Goal: Task Accomplishment & Management: Manage account settings

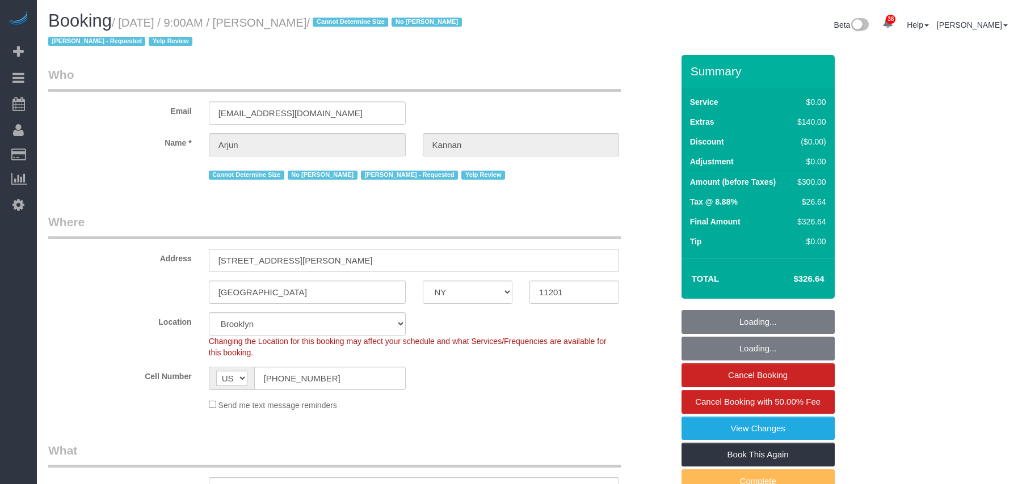
select select "NY"
select select "1"
select select "spot1"
select select "number:57"
select select "number:71"
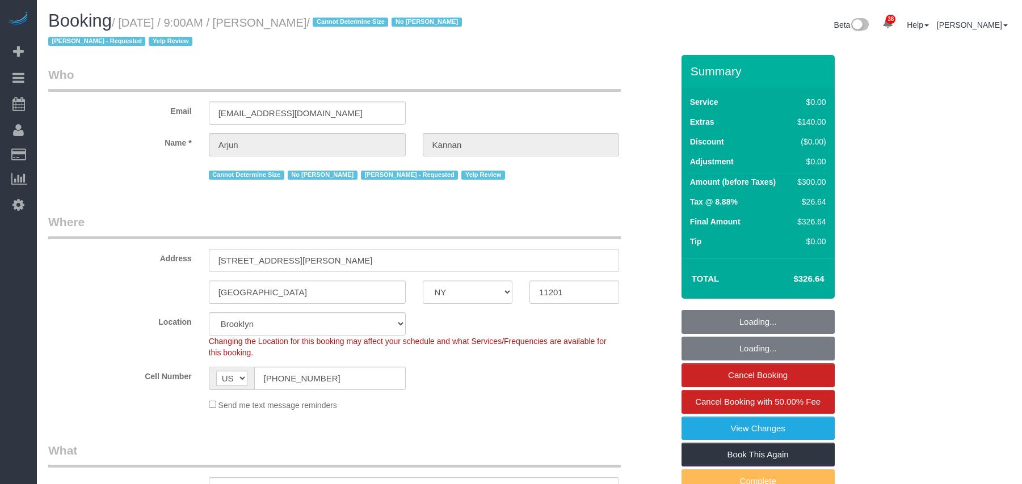
select select "number:15"
select select "number:5"
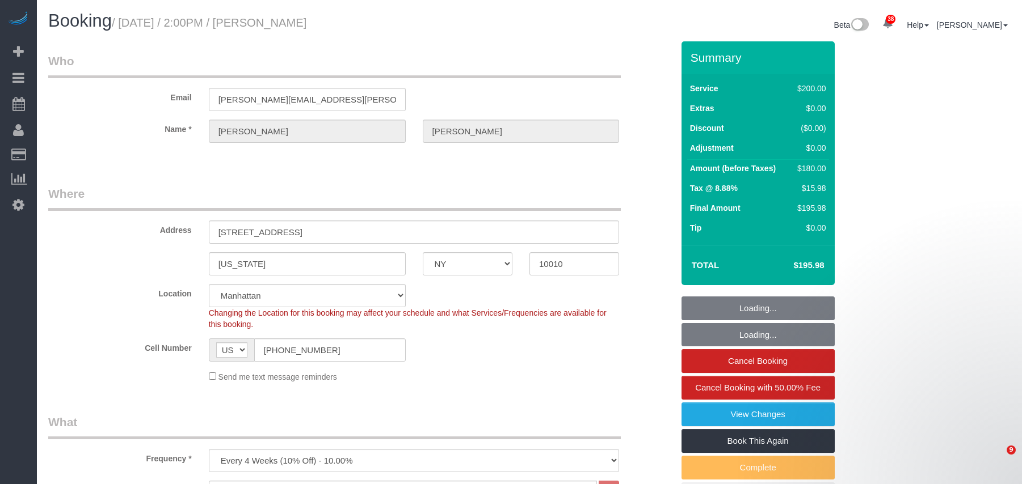
select select "NY"
select select "150"
select select "number:89"
select select "number:74"
select select "number:13"
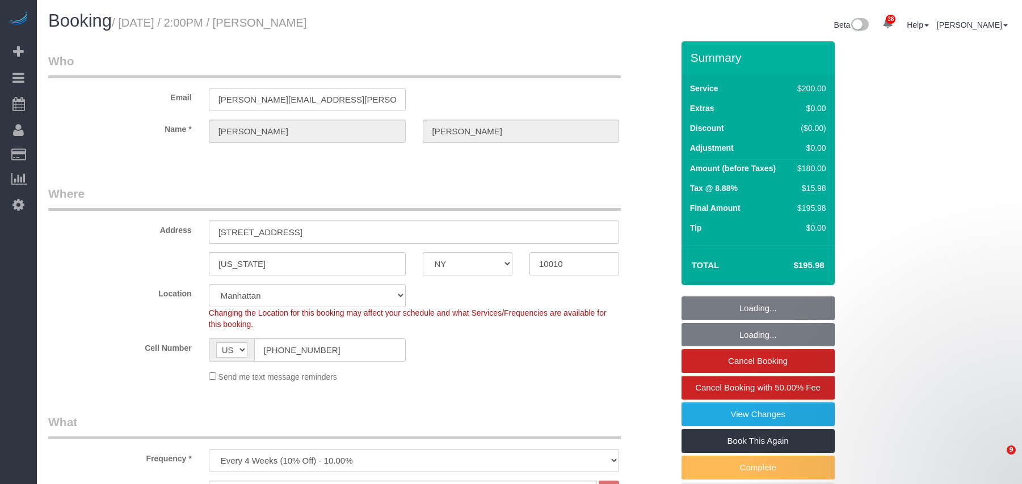
select select "number:7"
select select "object:1488"
select select "spot1"
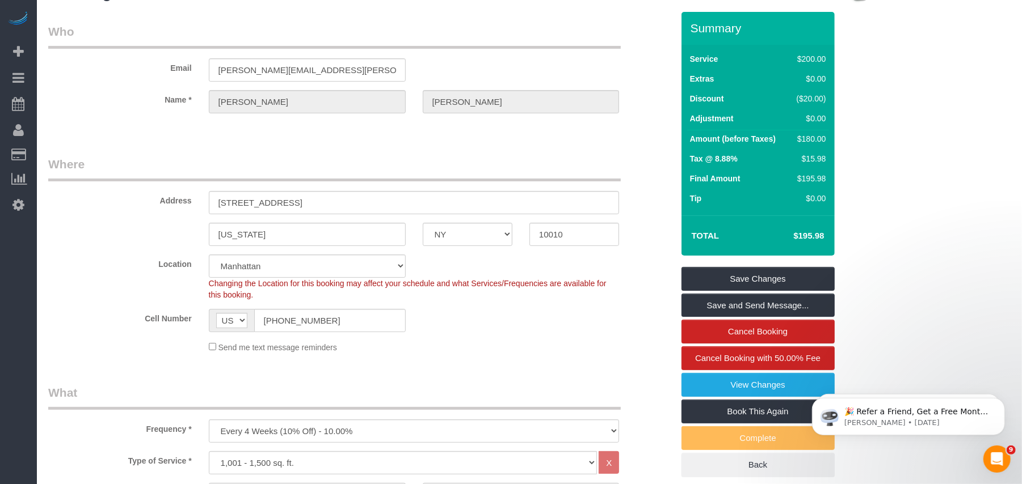
scroll to position [75, 0]
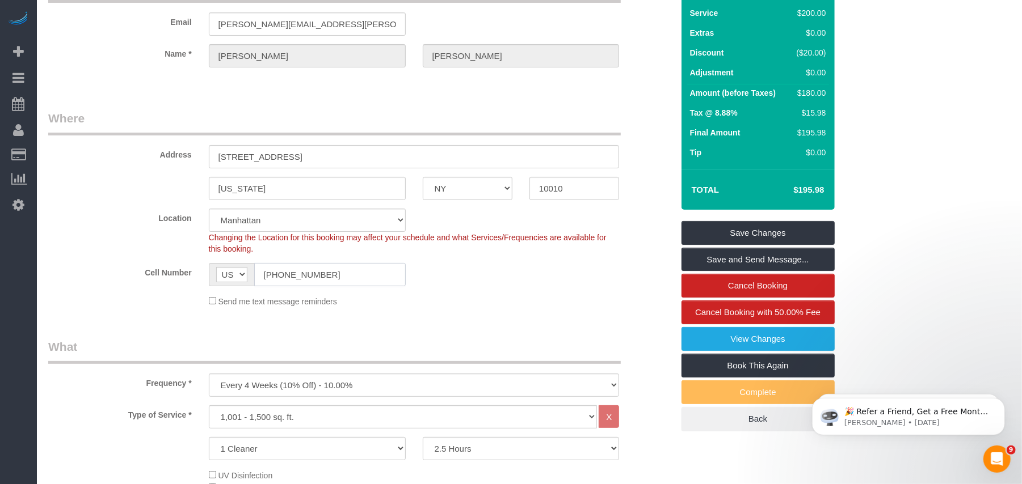
click at [282, 275] on input "(203) 913-1460" at bounding box center [329, 274] width 151 height 23
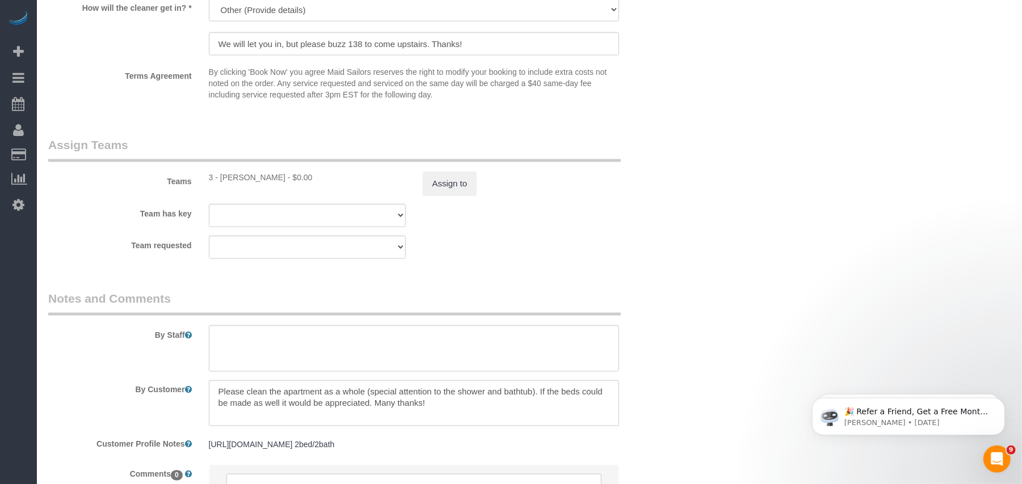
scroll to position [1210, 0]
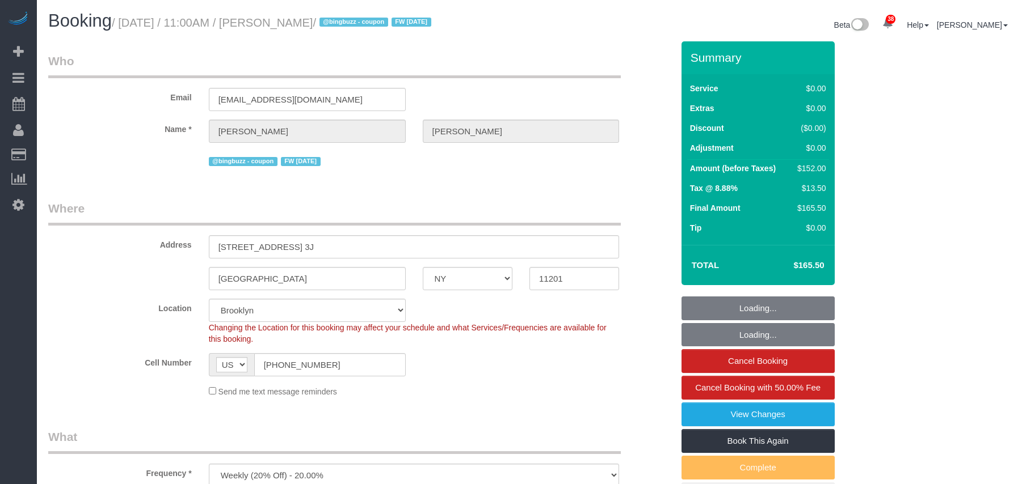
select select "NY"
select select "2"
select select "spot1"
select select "number:89"
select select "number:90"
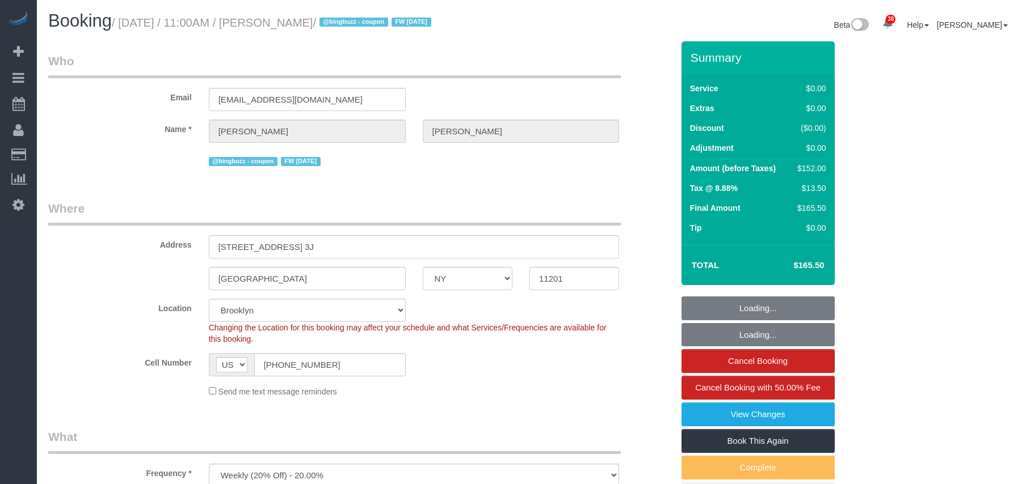
select select "number:15"
select select "number:6"
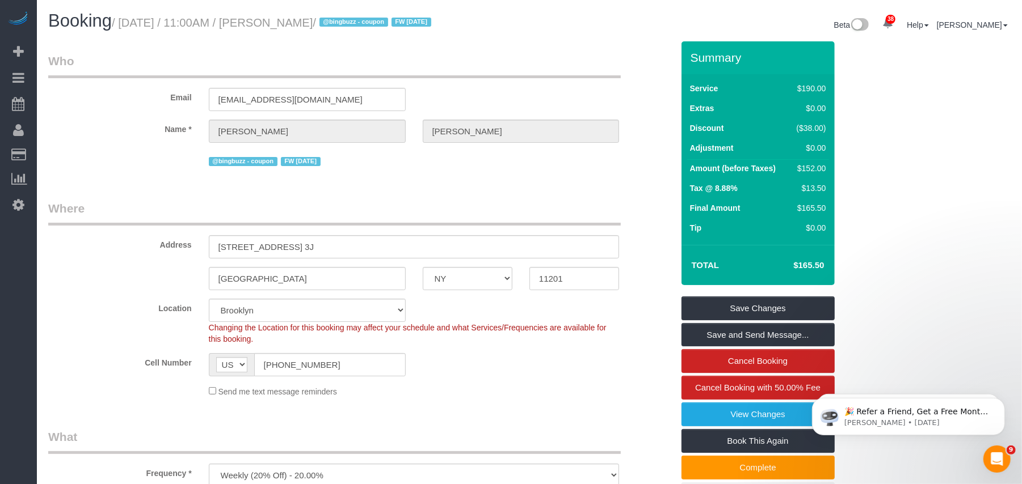
drag, startPoint x: 344, startPoint y: 24, endPoint x: 125, endPoint y: 25, distance: 218.4
click at [125, 25] on small "/ October 13, 2025 / 11:00AM / Michael Hotz / @bingbuzz - coupon FW 01/20/25" at bounding box center [273, 22] width 323 height 12
copy small "October 13, 2025 / 11:00AM / Michael Hotz"
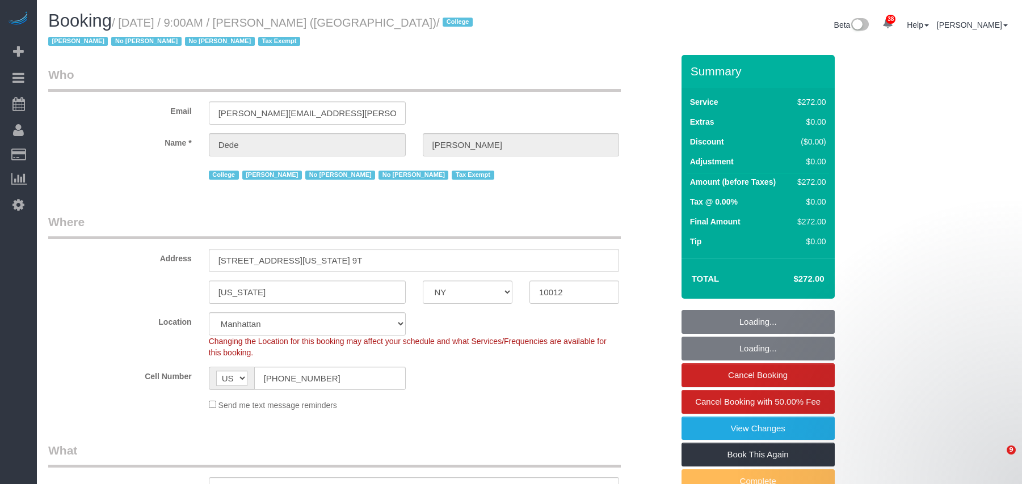
select select "NY"
select select "240"
select select "spot1"
select select "number:56"
select select "number:79"
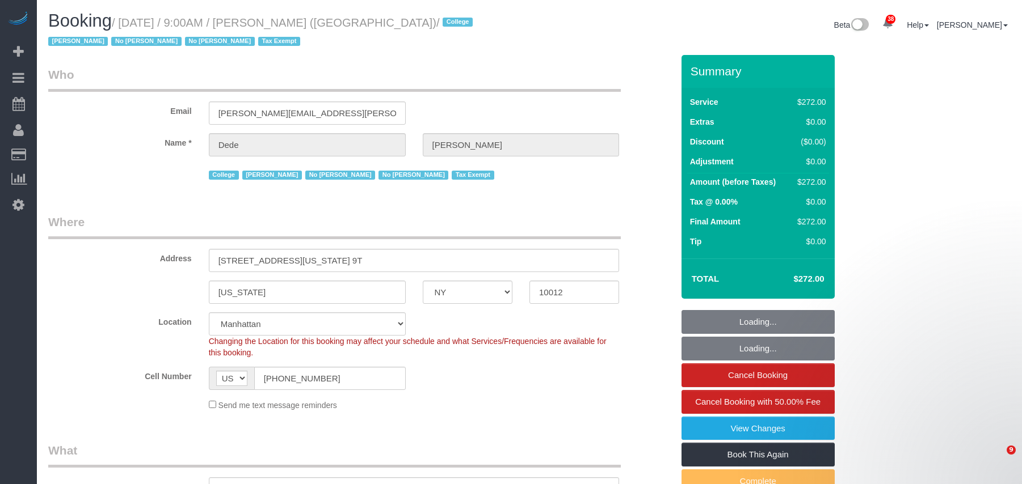
select select "number:15"
select select "number:6"
select select "object:1728"
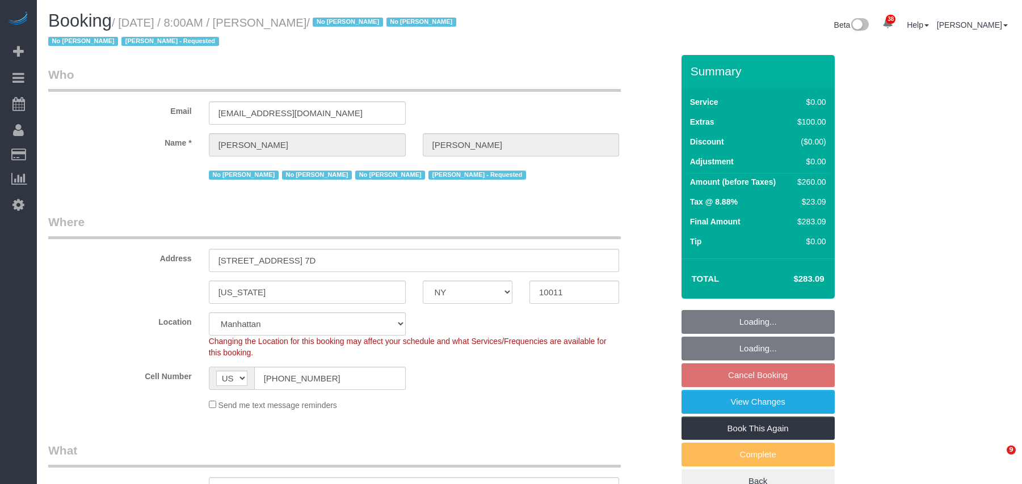
select select "NY"
select select "1"
select select "spot1"
select select "number:89"
select select "number:90"
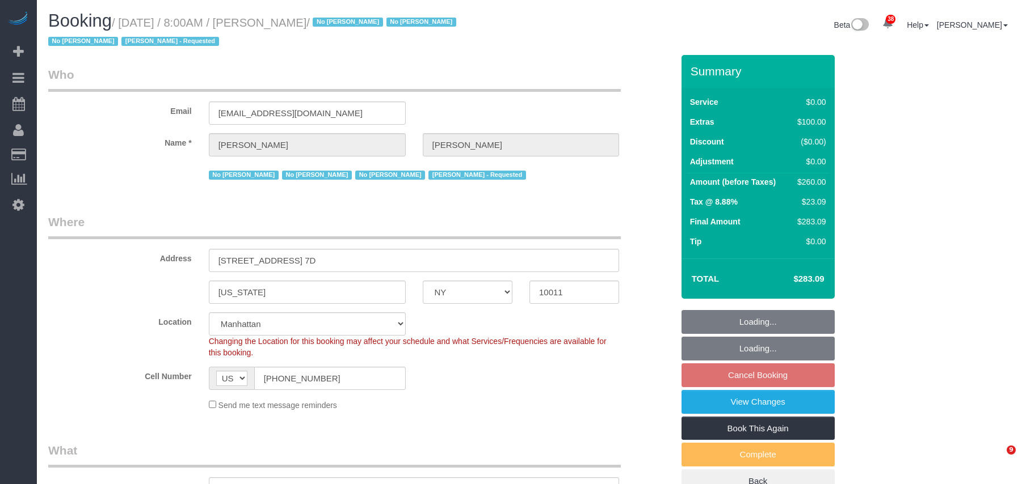
select select "number:15"
select select "number:5"
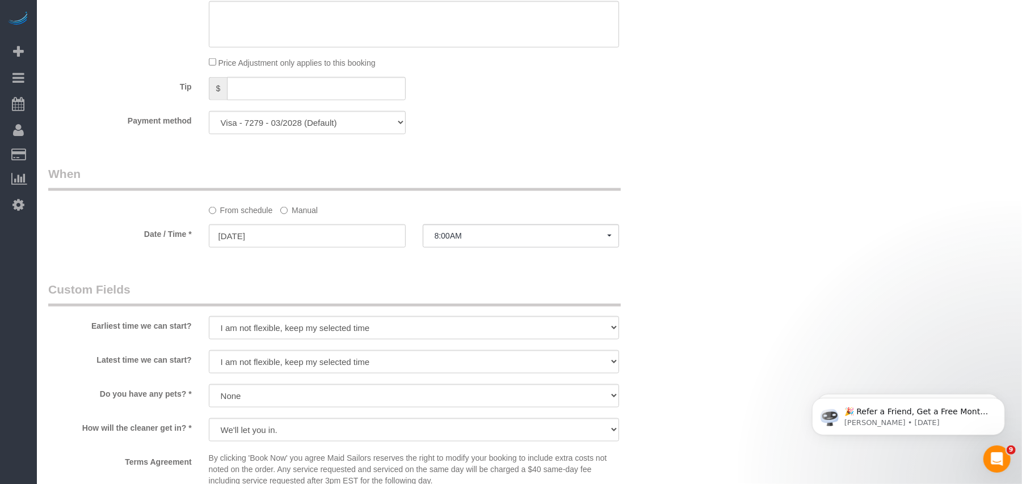
scroll to position [1134, 0]
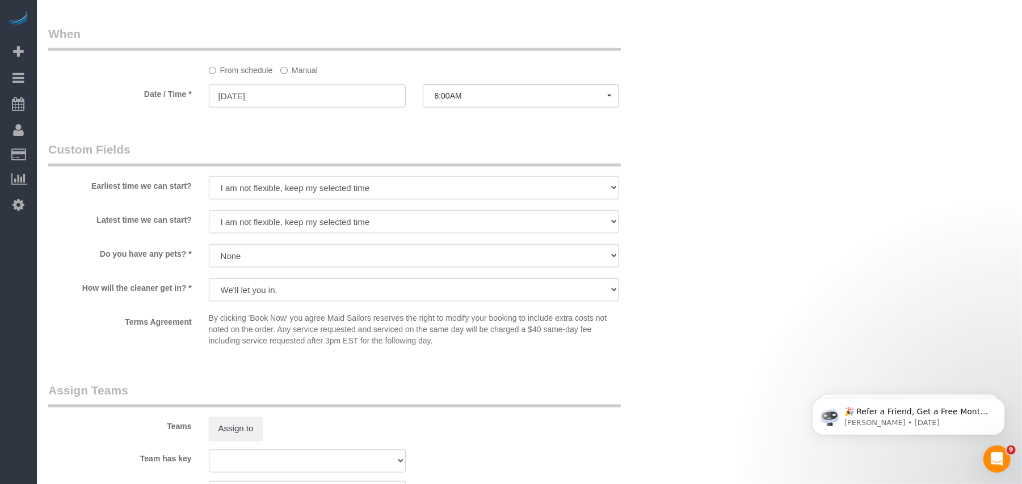
click at [309, 187] on select "I am not flexible, keep my selected time 8:00 AM 9:00 AM 10:00 AM 11:00 AM 12:0…" at bounding box center [414, 187] width 411 height 23
select select "number:56"
click at [209, 178] on select "I am not flexible, keep my selected time 8:00 AM 9:00 AM 10:00 AM 11:00 AM 12:0…" at bounding box center [414, 187] width 411 height 23
click at [277, 223] on select "I am not flexible, keep my selected time 8:00 AM 9:00 AM 10:00 AM 11:00 AM 12:0…" at bounding box center [414, 221] width 411 height 23
select select "number:69"
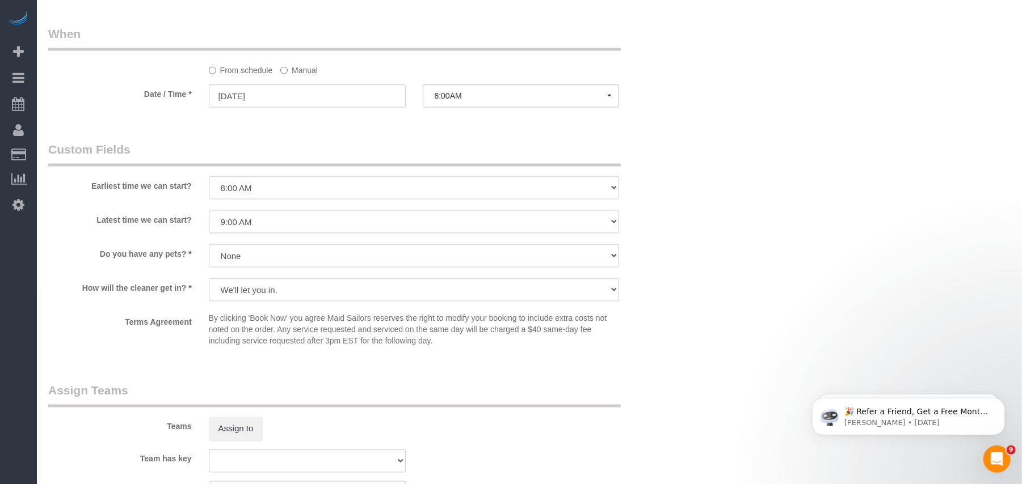
click at [209, 212] on select "I am not flexible, keep my selected time 8:00 AM 9:00 AM 10:00 AM 11:00 AM 12:0…" at bounding box center [414, 221] width 411 height 23
click at [304, 320] on p "By clicking 'Book Now' you agree Maid Sailors reserves the right to modify your…" at bounding box center [414, 330] width 411 height 34
click at [303, 302] on div "We'll let you in. Doorman/Front Desk has the key. Other (Provide details)" at bounding box center [414, 292] width 411 height 26
click at [300, 298] on select "We'll let you in. Doorman/Front Desk has the key. Other (Provide details)" at bounding box center [414, 290] width 411 height 23
select select "number:7"
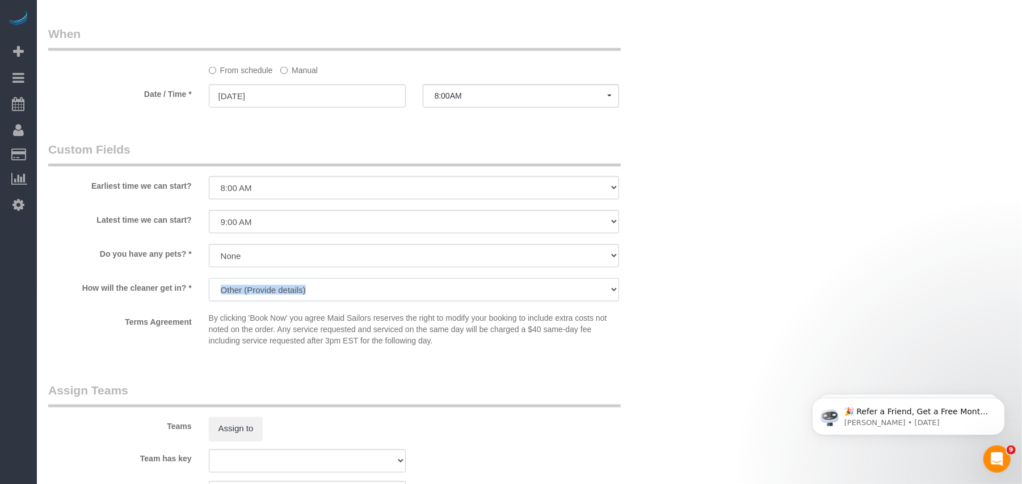
click at [209, 280] on select "We'll let you in. Doorman/Front Desk has the key. Other (Provide details)" at bounding box center [414, 290] width 411 height 23
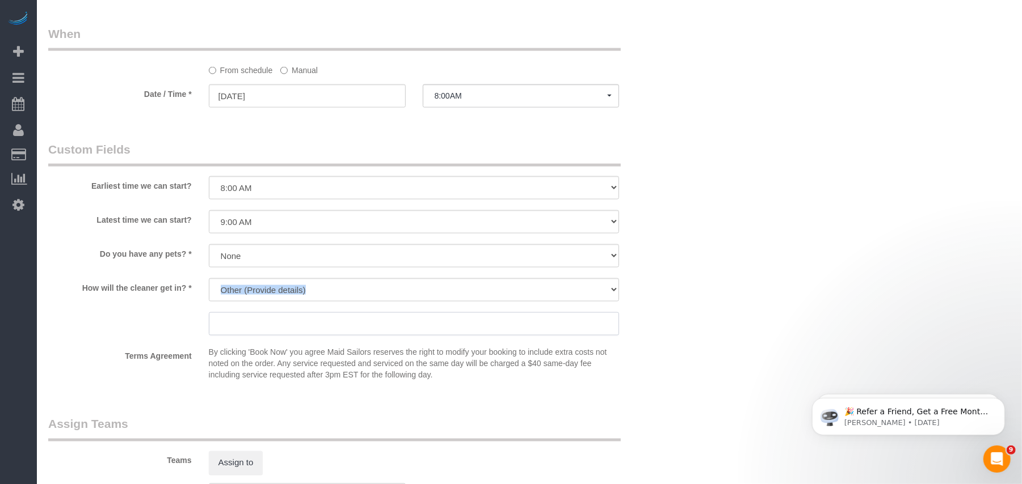
click at [289, 331] on input "text" at bounding box center [414, 324] width 411 height 23
paste input "Ask the doorman to call up to Apartment 7D and let me know you're here. They wi…"
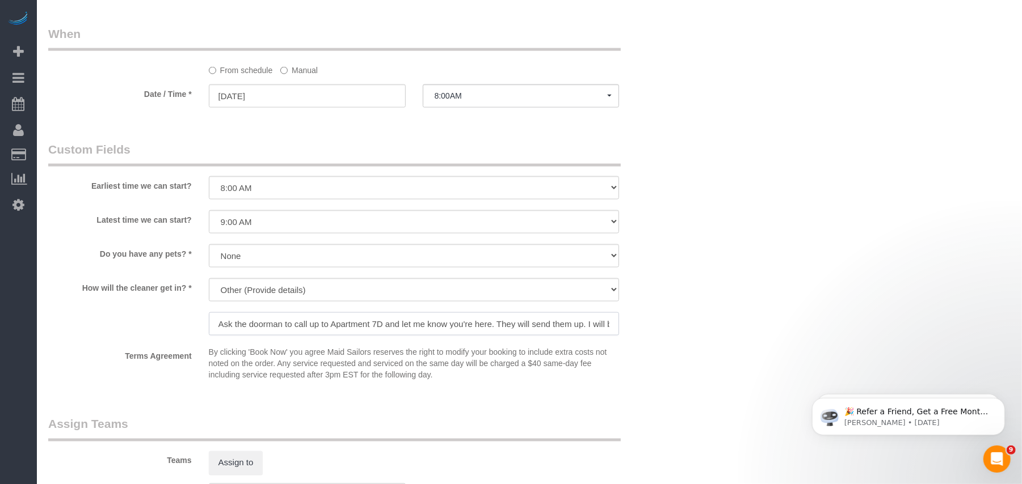
scroll to position [0, 32]
type input "Ask the doorman to call up to Apartment 7D and let me know you're here. They wi…"
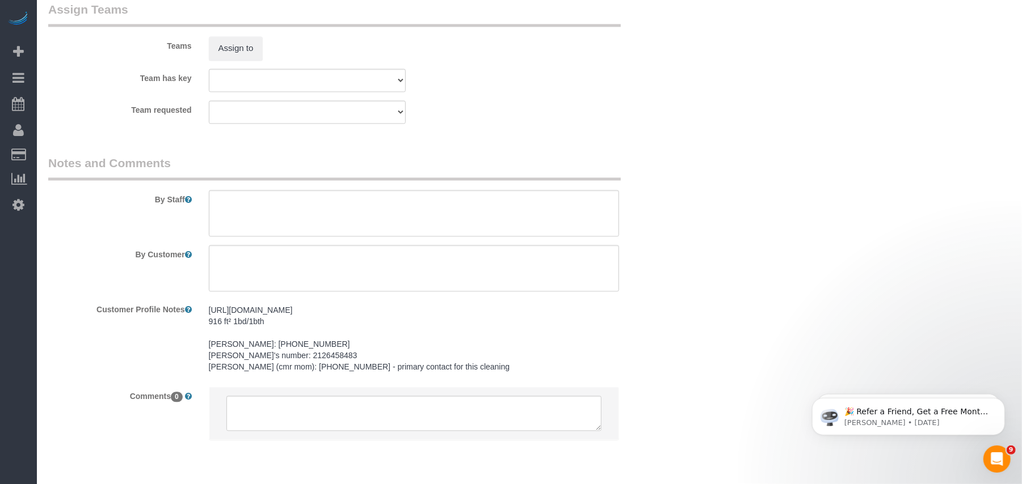
scroll to position [1588, 0]
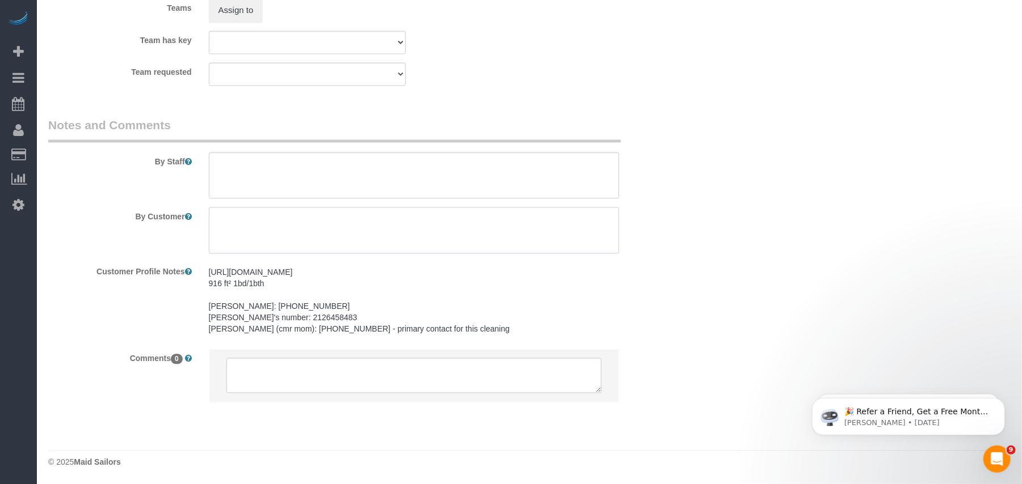
click at [277, 225] on textarea at bounding box center [414, 230] width 411 height 47
type textarea "K"
click at [332, 155] on textarea at bounding box center [414, 175] width 411 height 47
click at [298, 164] on textarea at bounding box center [414, 175] width 411 height 47
click at [416, 179] on textarea at bounding box center [414, 175] width 411 height 47
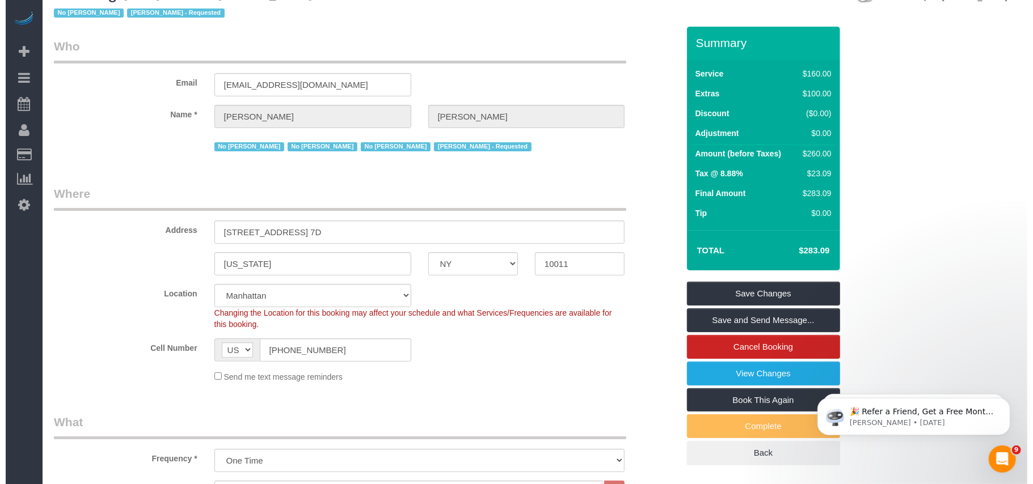
scroll to position [0, 0]
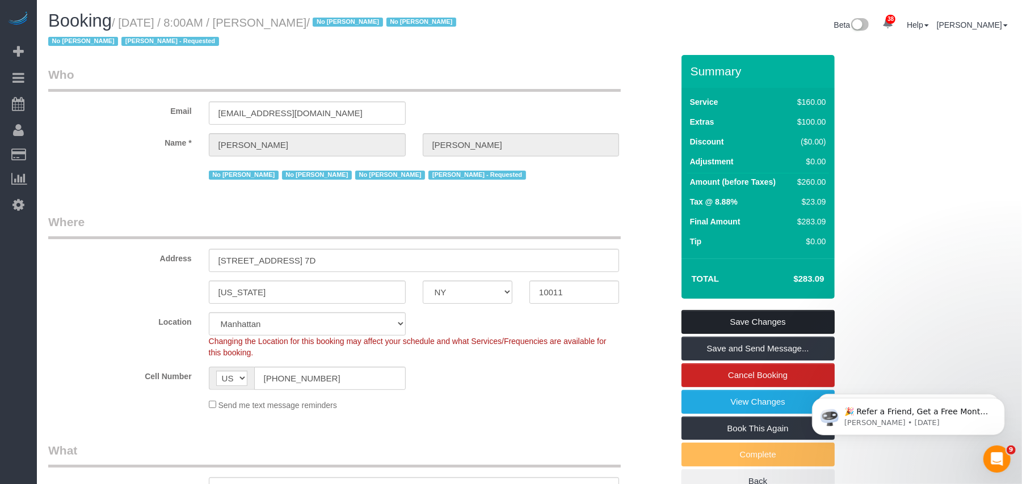
type textarea "Kate Rose(Mother) will be there."
click at [746, 320] on link "Save Changes" at bounding box center [757, 322] width 153 height 24
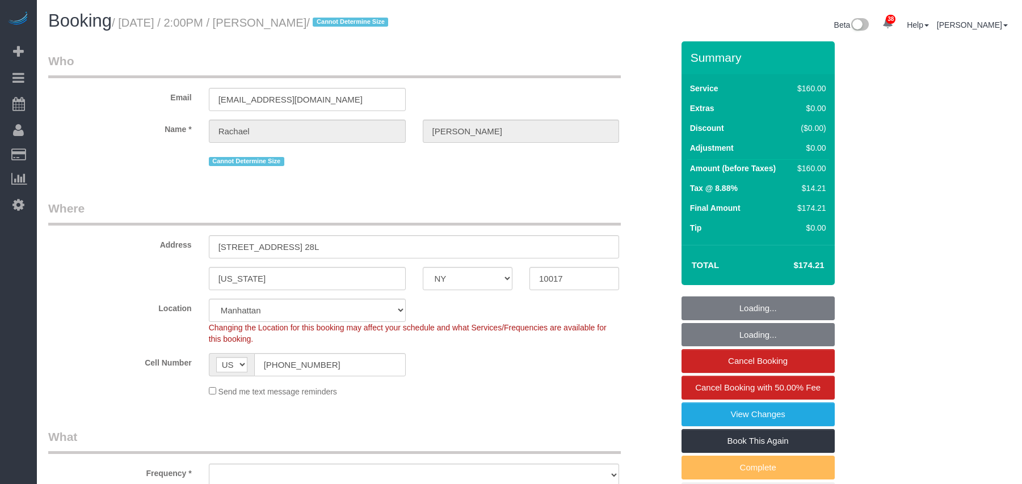
select select "NY"
select select "number:62"
select select "number:90"
select select "number:15"
select select "number:5"
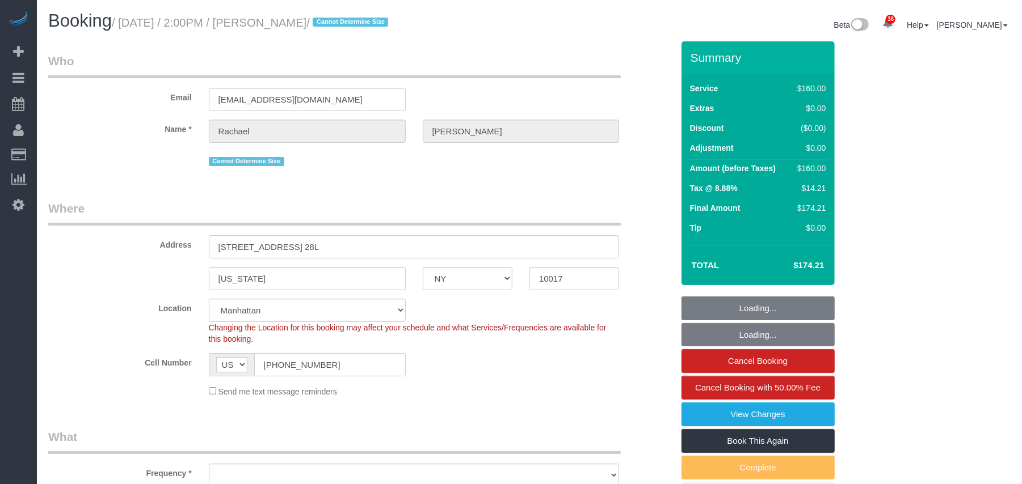
select select "object:1542"
select select "spot1"
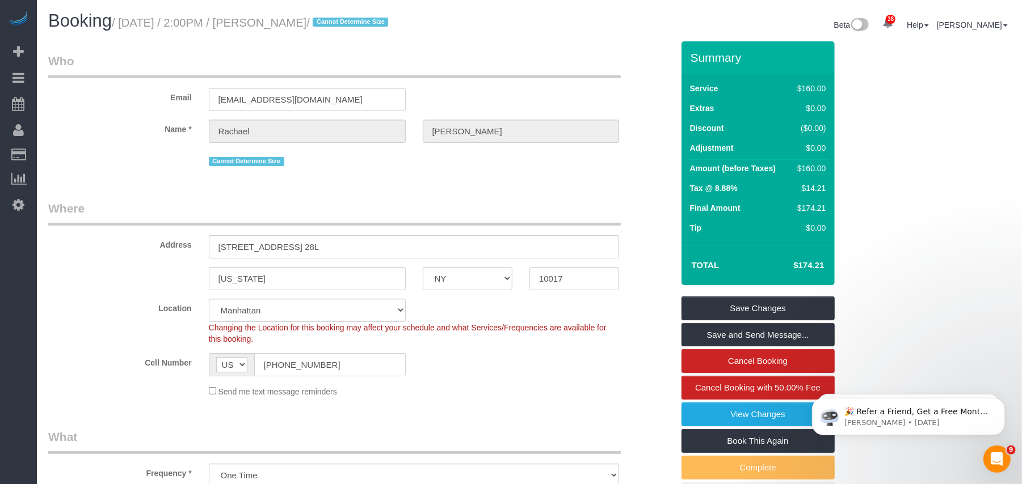
drag, startPoint x: 350, startPoint y: 23, endPoint x: 126, endPoint y: 24, distance: 224.1
click at [126, 24] on small "/ October 13, 2025 / 2:00PM / Rachael Fuchs / Cannot Determine Size" at bounding box center [252, 22] width 280 height 12
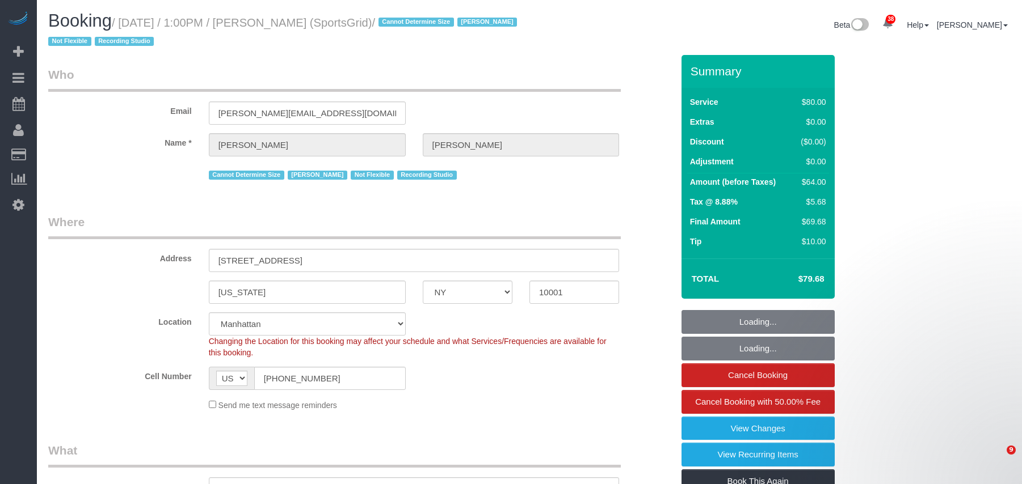
select select "NY"
select select "spot1"
select select "number:89"
select select "number:90"
select select "number:15"
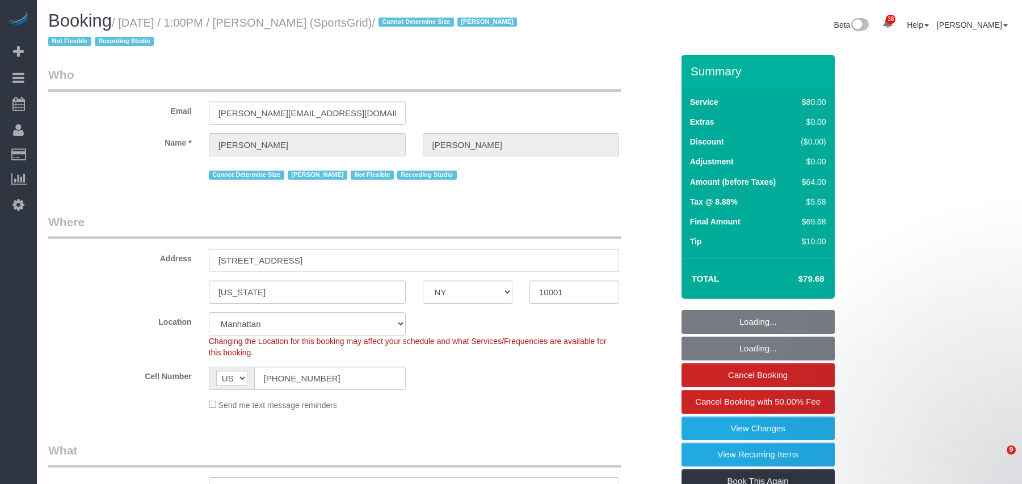
select select "number:7"
select select "number:21"
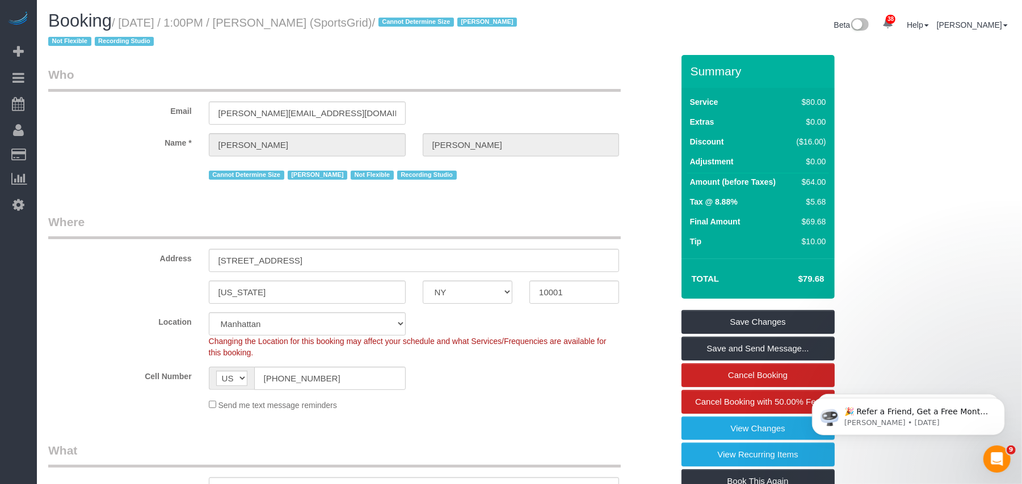
drag, startPoint x: 416, startPoint y: 19, endPoint x: 124, endPoint y: 28, distance: 292.8
click at [124, 28] on small "/ October 13, 2025 / 1:00PM / Gregg Sussman (SportsGrid) / Cannot Determine Siz…" at bounding box center [284, 32] width 472 height 32
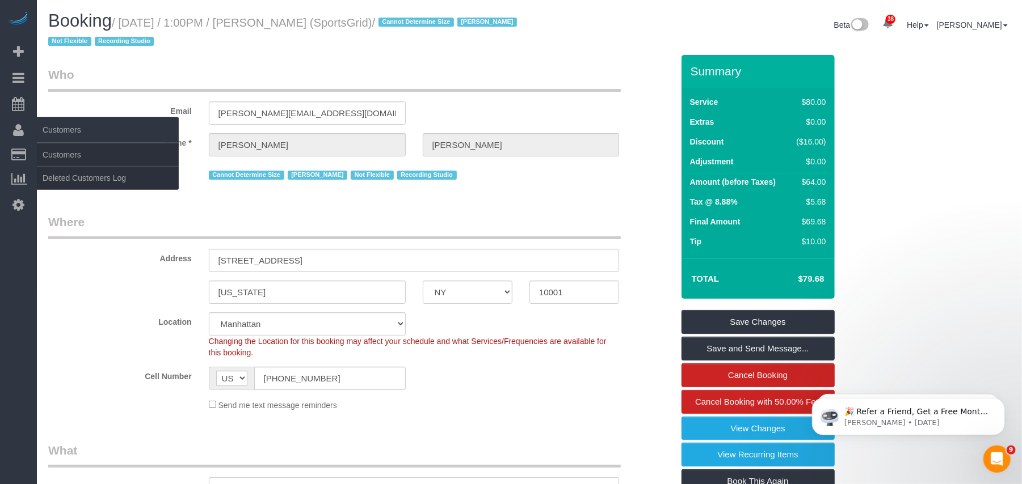
copy small "October 13, 2025 / 1:00PM / Gregg Sussman (SportsGrid)"
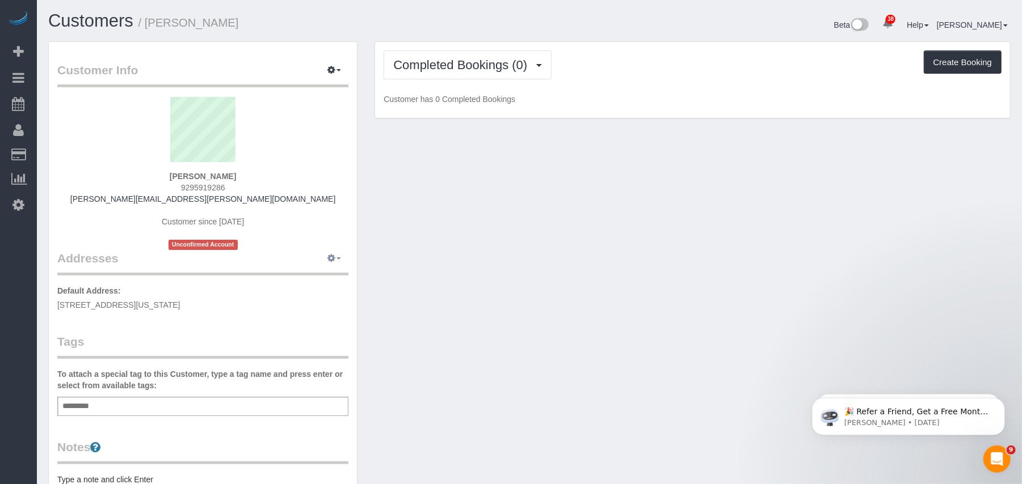
click at [330, 261] on icon "button" at bounding box center [331, 258] width 8 height 7
click at [293, 280] on button "Manage Addresses" at bounding box center [302, 280] width 92 height 16
select select "NY"
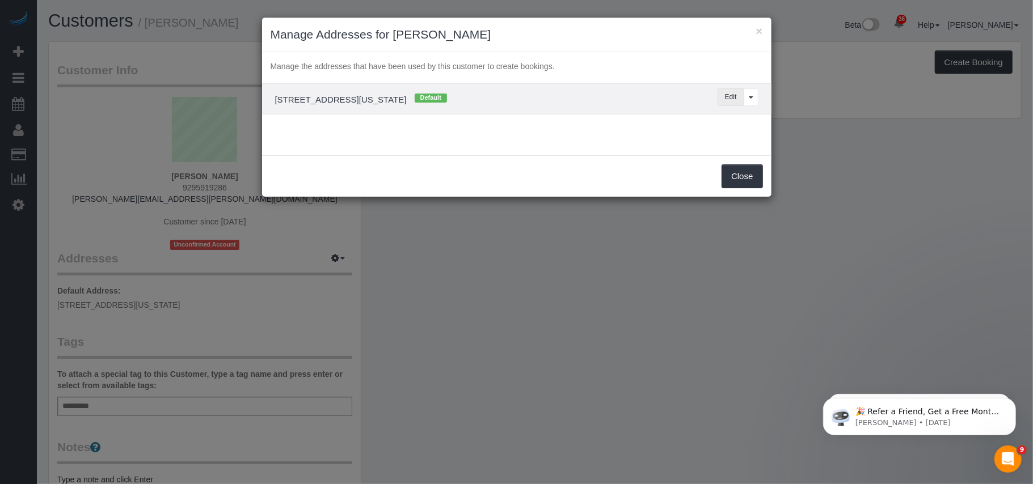
click at [728, 100] on button "Edit" at bounding box center [731, 97] width 27 height 18
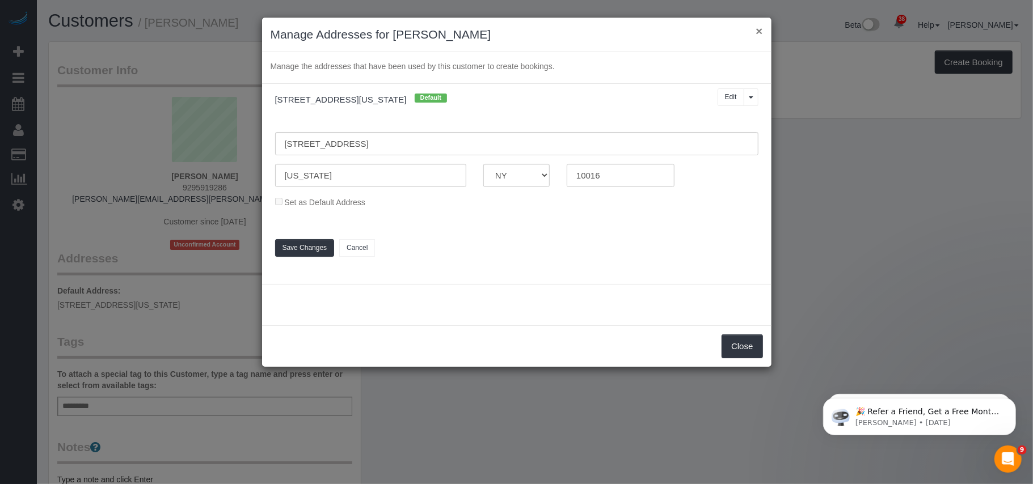
click at [758, 32] on button "×" at bounding box center [759, 31] width 7 height 12
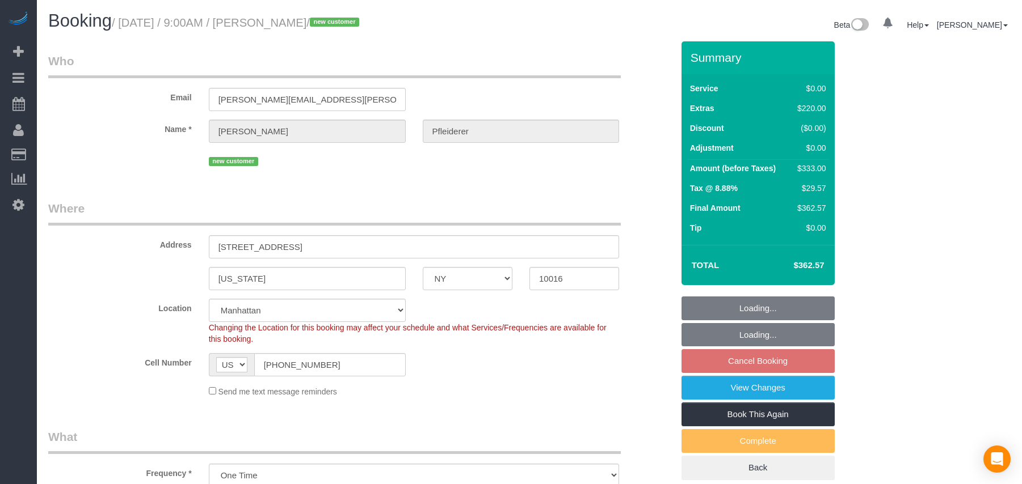
select select "NY"
select select "spot2"
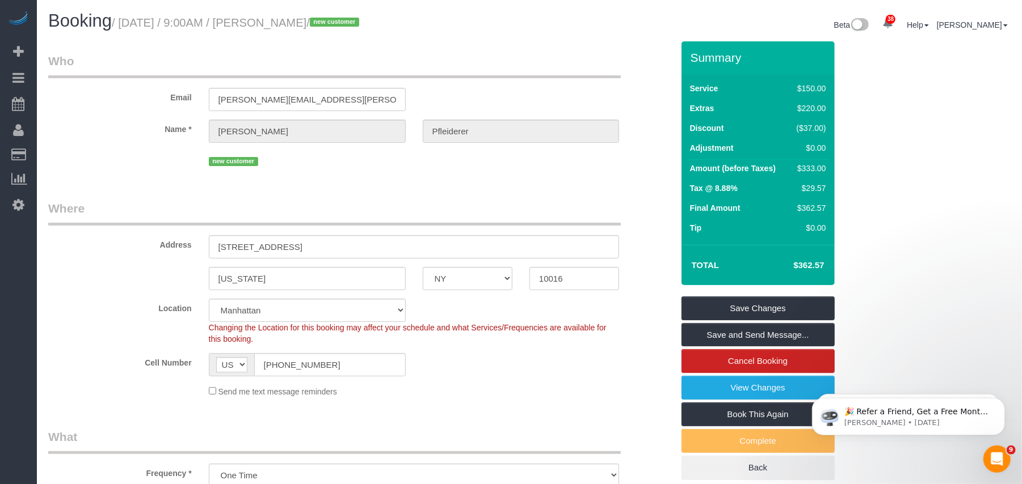
drag, startPoint x: 349, startPoint y: 19, endPoint x: 270, endPoint y: 19, distance: 79.4
click at [270, 19] on small "/ [DATE] / 9:00AM / [PERSON_NAME] / new customer" at bounding box center [237, 22] width 251 height 12
